Goal: Navigation & Orientation: Find specific page/section

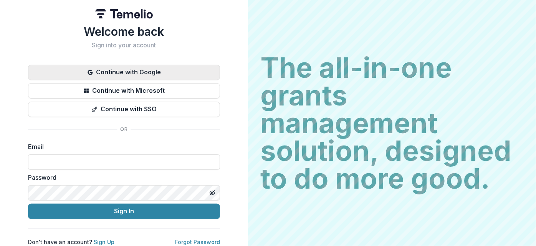
click at [198, 68] on button "Continue with Google" at bounding box center [124, 72] width 192 height 15
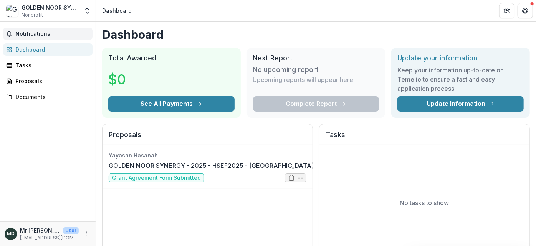
click at [35, 33] on span "Notifications" at bounding box center [52, 34] width 74 height 7
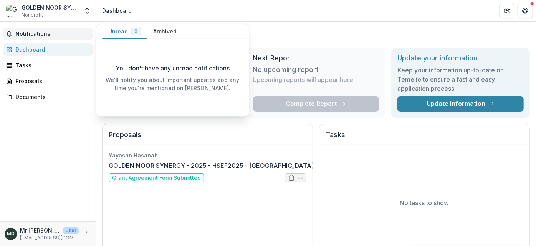
click at [35, 33] on span "Notifications" at bounding box center [52, 34] width 74 height 7
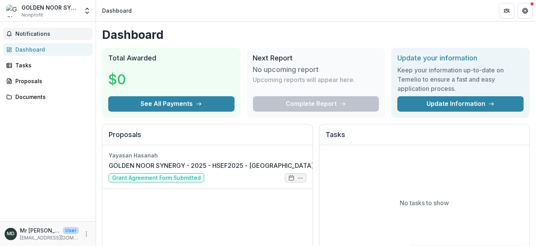
click at [40, 32] on span "Notifications" at bounding box center [52, 34] width 74 height 7
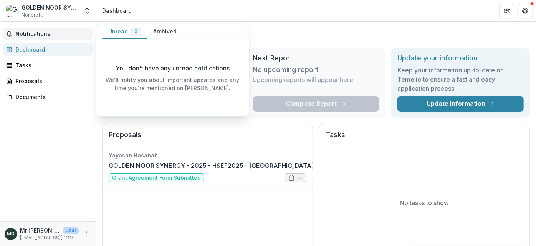
click at [35, 12] on span "Nonprofit" at bounding box center [33, 15] width 22 height 7
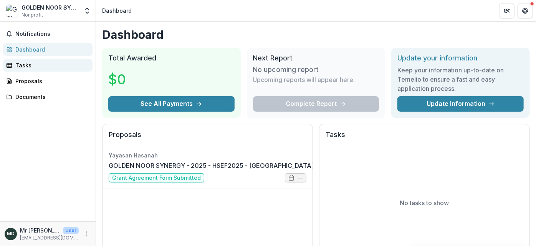
click at [25, 63] on div "Tasks" at bounding box center [50, 65] width 71 height 8
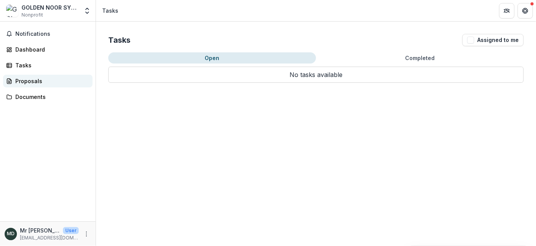
click at [27, 85] on link "Proposals" at bounding box center [48, 81] width 90 height 13
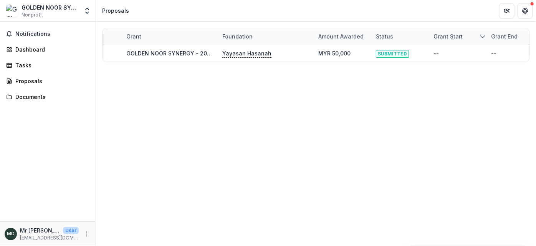
click at [32, 58] on div "Notifications Dashboard Tasks Proposals Documents" at bounding box center [48, 121] width 96 height 199
click at [28, 63] on div "Tasks" at bounding box center [50, 65] width 71 height 8
